Goal: Task Accomplishment & Management: Complete application form

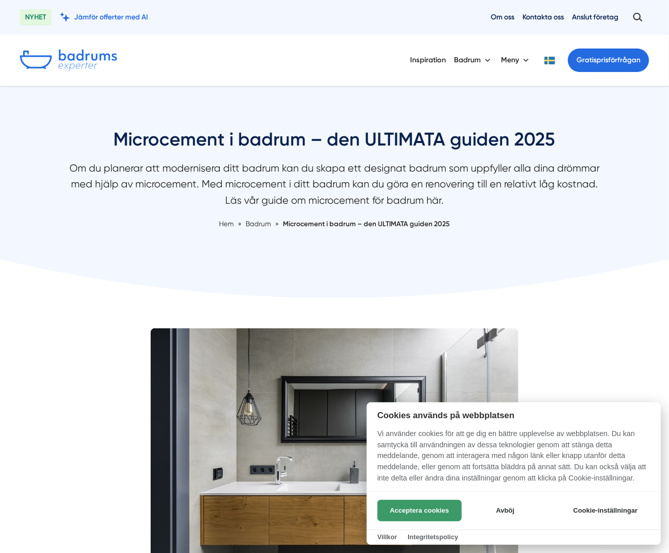
click at [421, 510] on button "Acceptera cookies" at bounding box center [420, 510] width 84 height 21
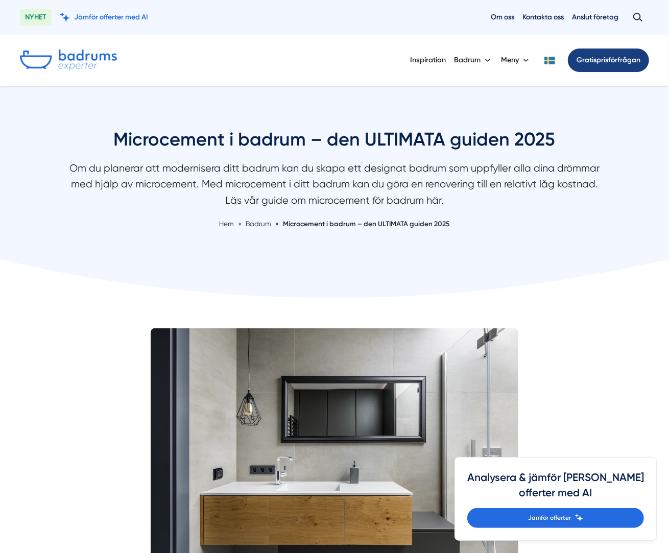
click at [614, 61] on link "Gratis prisförfrågan" at bounding box center [608, 61] width 81 height 24
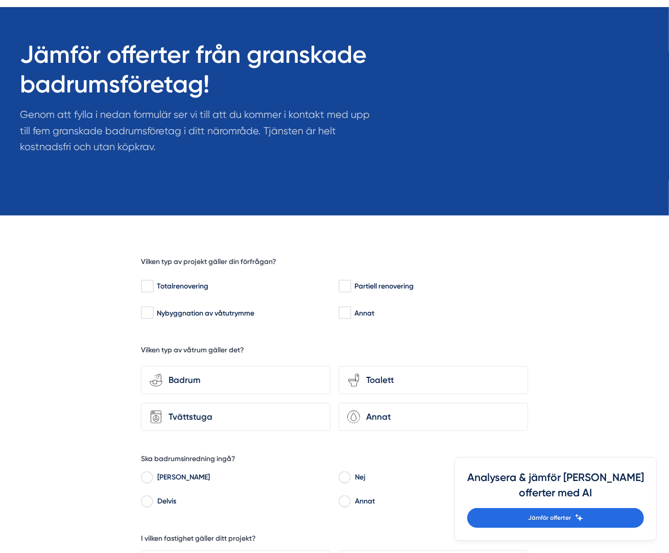
scroll to position [80, 0]
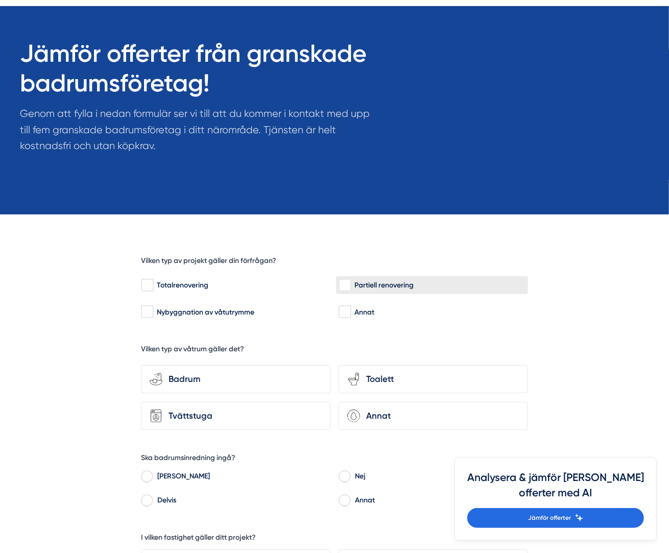
click at [344, 285] on input "Partiell renovering" at bounding box center [345, 286] width 12 height 10
checkbox input "true"
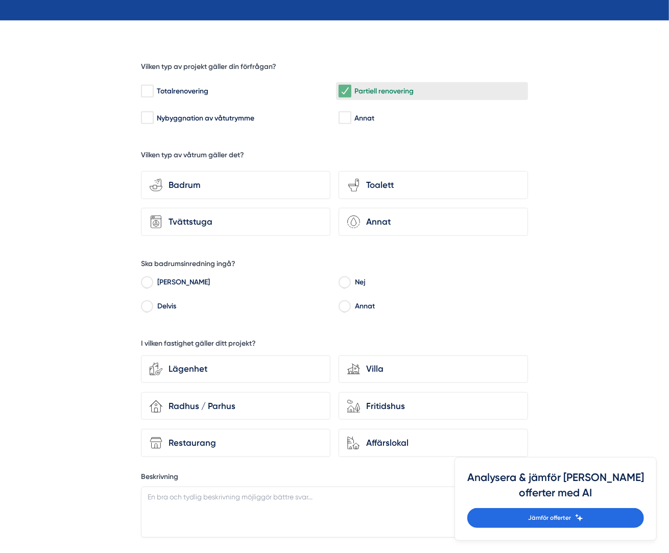
scroll to position [279, 0]
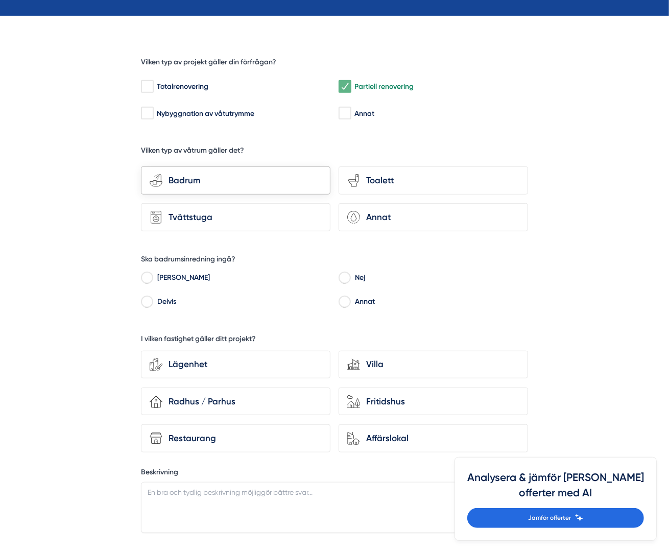
click at [238, 189] on div "bathroom-tub-towel Badrum" at bounding box center [236, 181] width 190 height 28
click at [0, 0] on input "bathroom-tub-towel Badrum" at bounding box center [0, 0] width 0 height 0
click at [348, 276] on input "Nej" at bounding box center [345, 279] width 12 height 9
radio input "true"
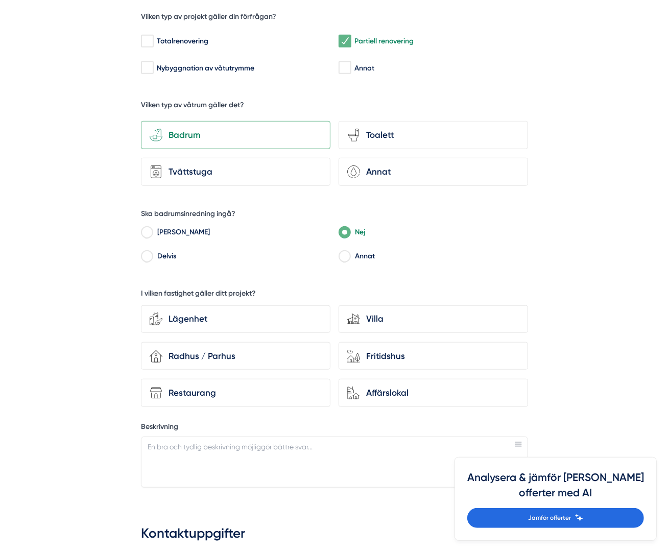
scroll to position [464, 0]
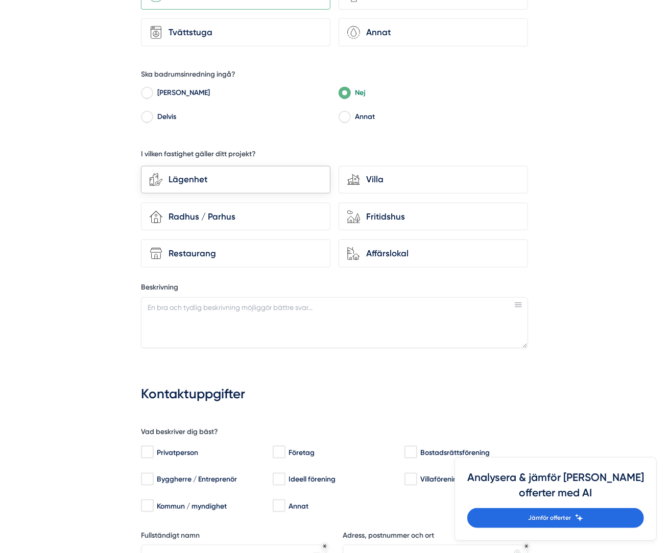
click at [219, 185] on div "Lägenhet" at bounding box center [242, 180] width 159 height 14
click at [0, 0] on input "Lägenhet" at bounding box center [0, 0] width 0 height 0
click at [204, 327] on textarea "Beskrivning" at bounding box center [334, 322] width 387 height 51
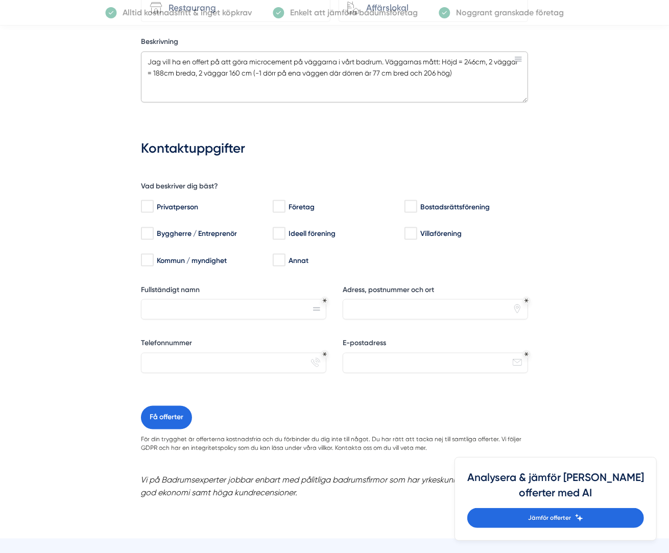
scroll to position [711, 0]
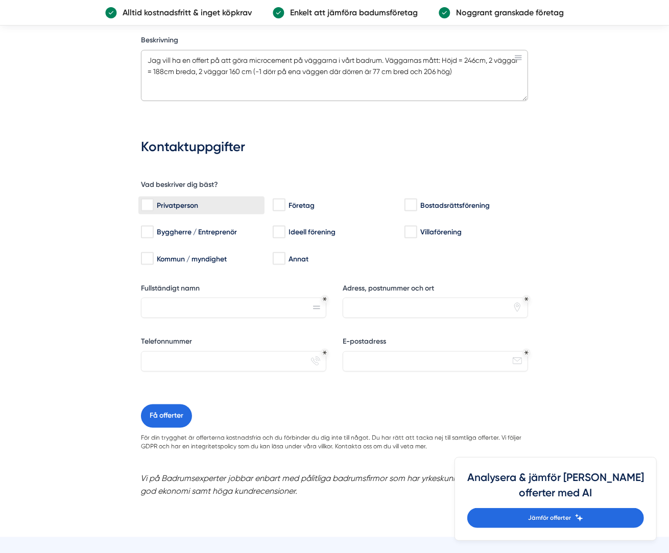
type textarea "Jag vill ha en offert på att göra microcement på väggarna i vårt badrum. Väggar…"
click at [148, 205] on input "Privatperson" at bounding box center [147, 205] width 12 height 10
checkbox input "true"
click at [219, 309] on input "Fullständigt namn" at bounding box center [234, 308] width 186 height 20
type input "Jennifer Tuulasvirta"
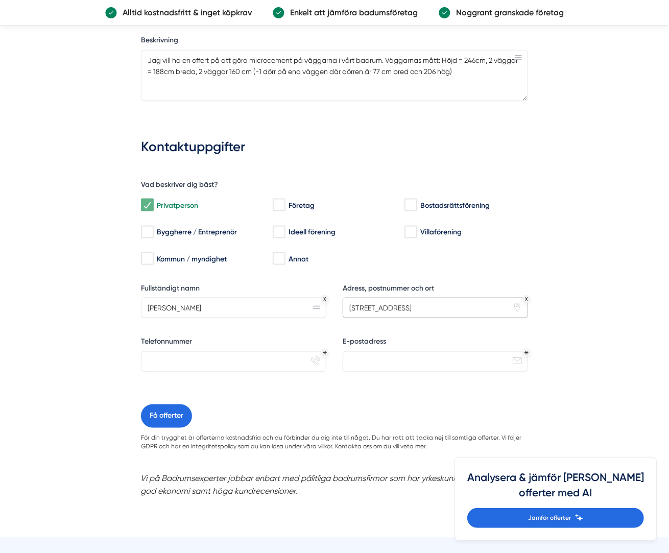
type input "Nybodagatan 7 17142 Solna"
click at [207, 358] on input "Telefonnummer" at bounding box center [234, 362] width 186 height 20
type input "0733152905"
drag, startPoint x: 380, startPoint y: 360, endPoint x: 366, endPoint y: 360, distance: 13.8
click at [366, 360] on input "E-postadress" at bounding box center [436, 362] width 186 height 20
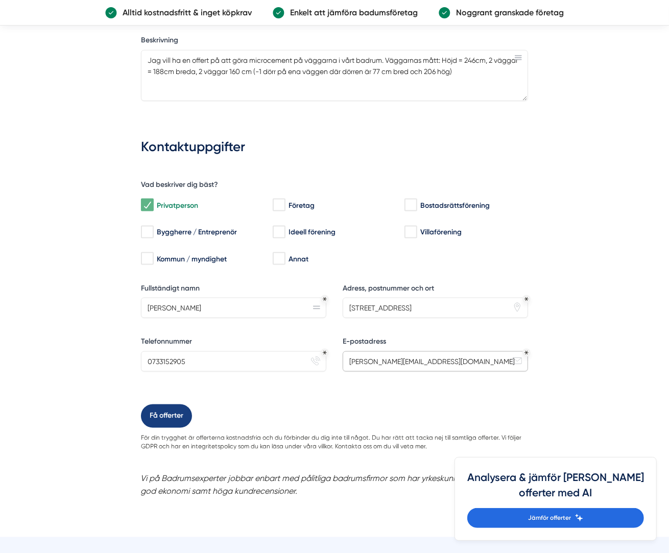
type input "jennifer.tuulasvirta@gmail.com"
click at [169, 418] on button "Få offerter" at bounding box center [166, 417] width 51 height 24
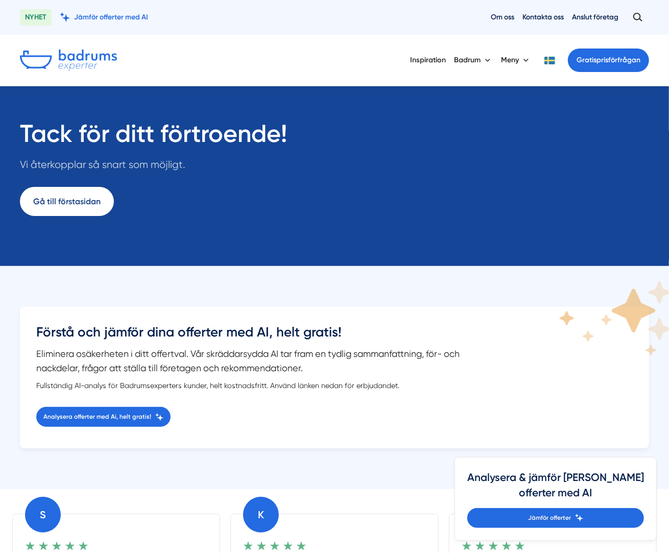
click at [63, 206] on link "Gå till förstasidan" at bounding box center [67, 201] width 94 height 29
